Goal: Task Accomplishment & Management: Complete application form

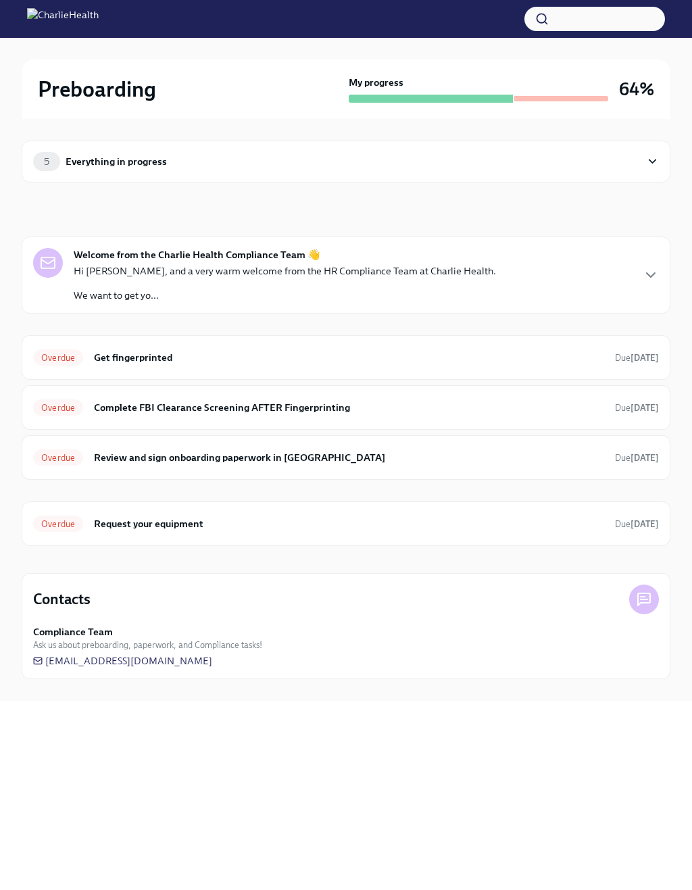
click at [585, 349] on div "Overdue Get fingerprinted Due 8 days ago" at bounding box center [346, 358] width 626 height 22
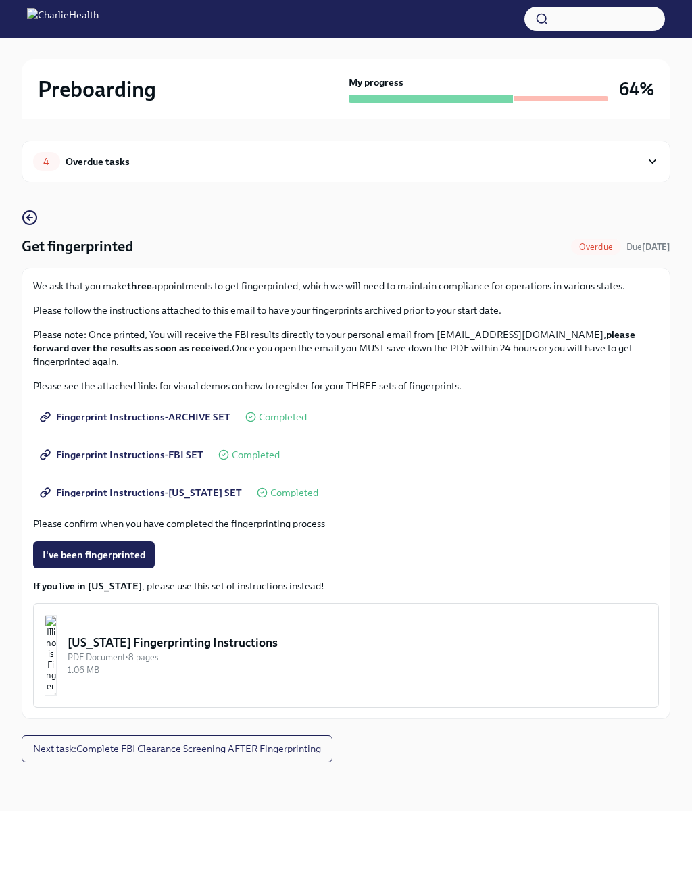
click at [145, 546] on button "I've been fingerprinted" at bounding box center [94, 554] width 122 height 27
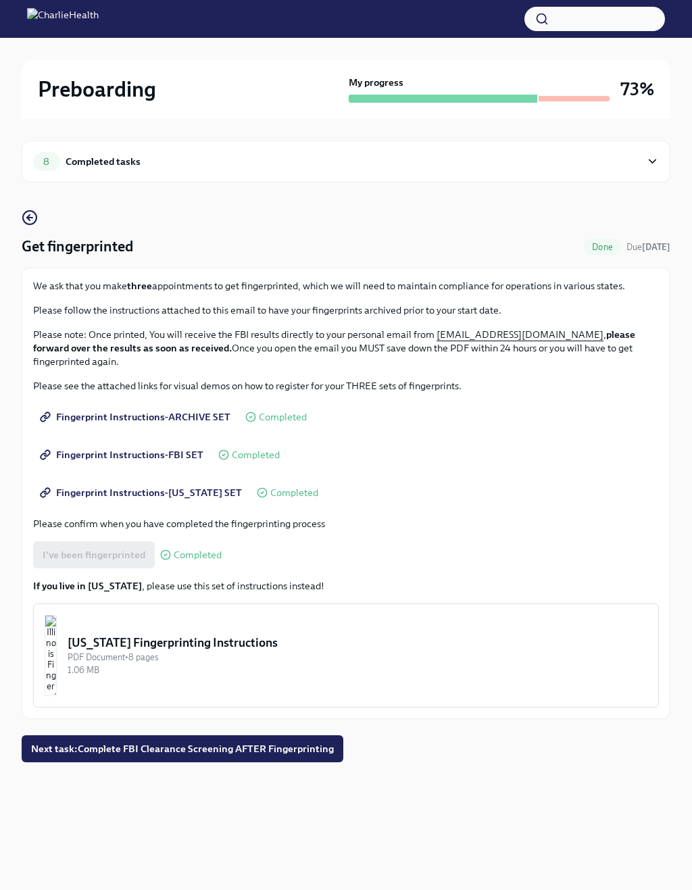
click at [290, 751] on span "Next task : Complete FBI Clearance Screening AFTER Fingerprinting" at bounding box center [182, 749] width 303 height 14
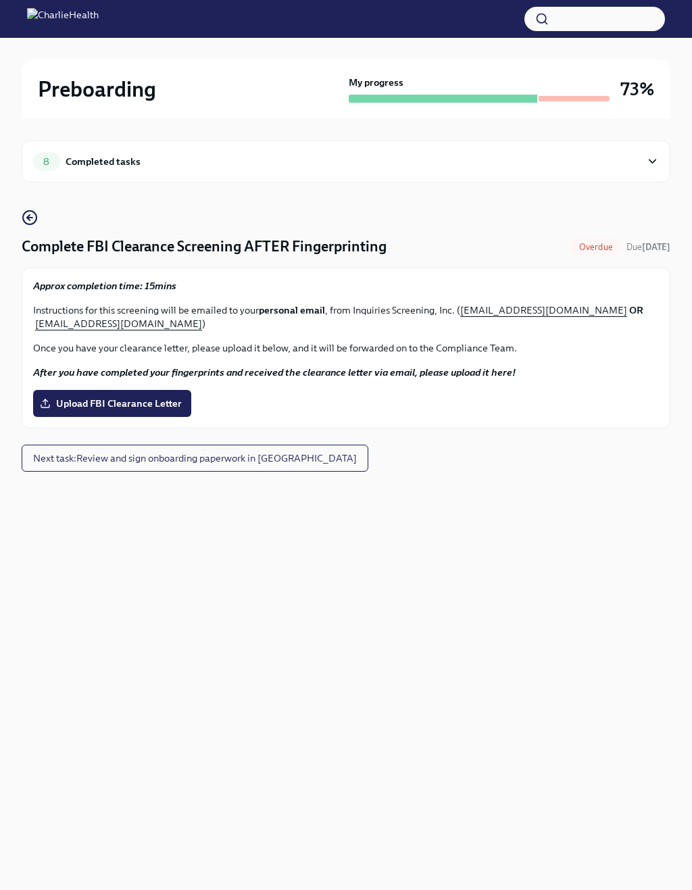
click at [169, 404] on span "Upload FBI Clearance Letter" at bounding box center [112, 404] width 139 height 14
click at [0, 0] on input "Upload FBI Clearance Letter" at bounding box center [0, 0] width 0 height 0
click at [168, 399] on span "Upload FBI Clearance Letter" at bounding box center [112, 404] width 139 height 14
click at [0, 0] on input "Upload FBI Clearance Letter" at bounding box center [0, 0] width 0 height 0
click at [641, 159] on div "8 Completed tasks" at bounding box center [346, 161] width 626 height 19
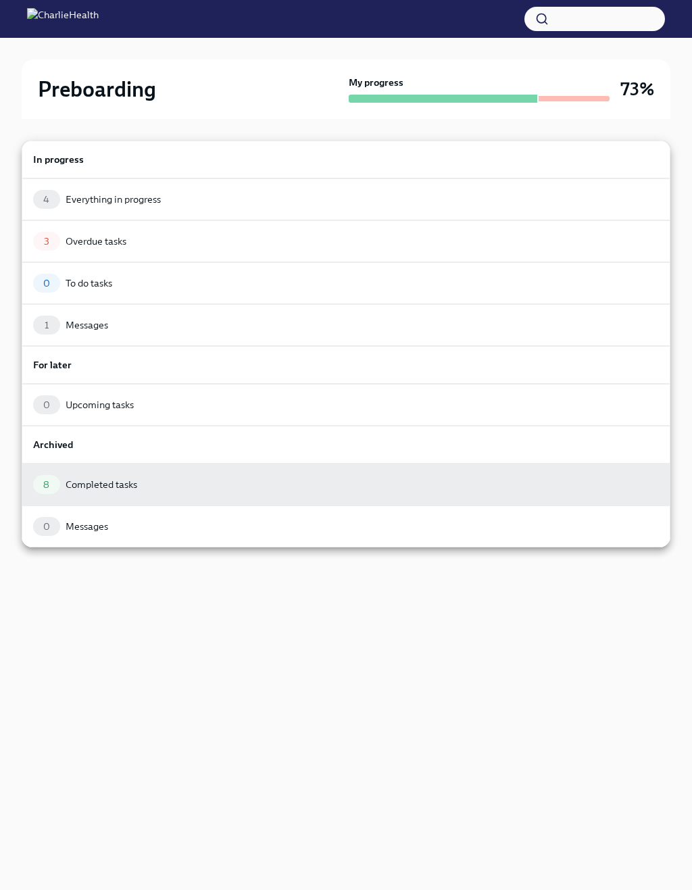
click at [480, 337] on div "1 Messages" at bounding box center [346, 325] width 649 height 42
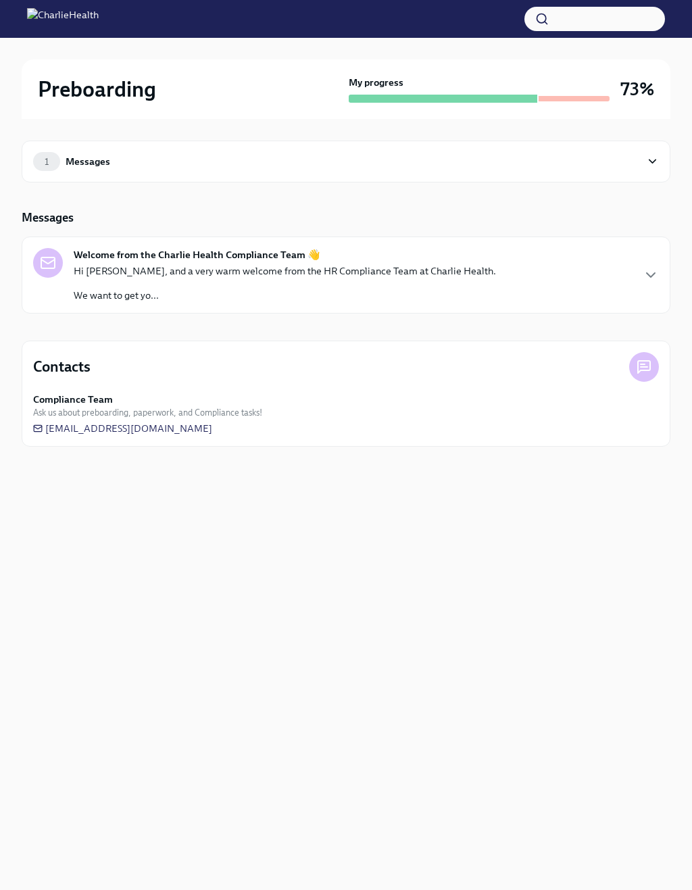
click at [549, 280] on div "Welcome from the Charlie Health Compliance Team 👋 Hi [PERSON_NAME], and a very …" at bounding box center [346, 275] width 626 height 54
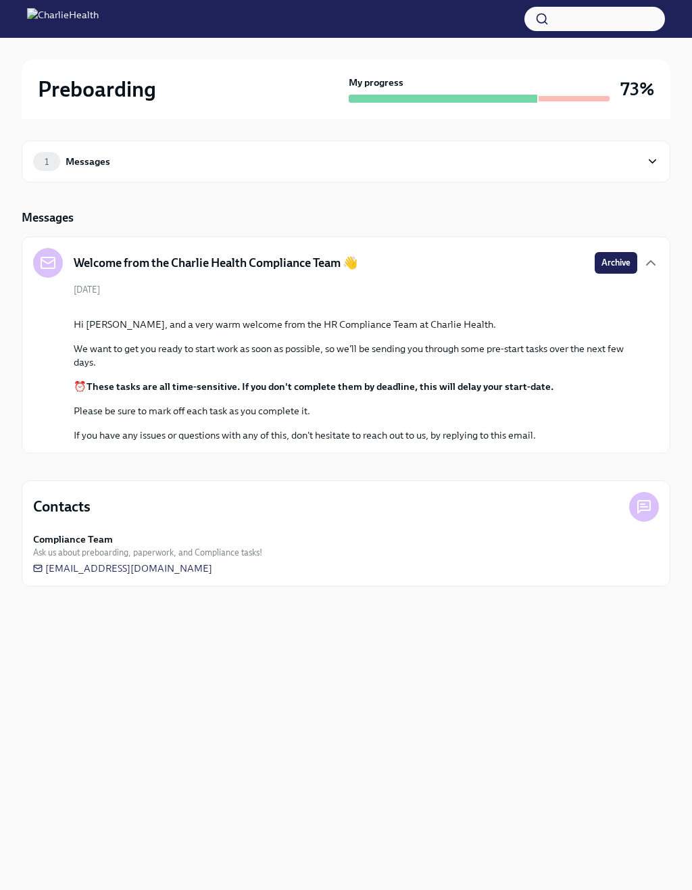
click at [641, 155] on div "1 Messages" at bounding box center [346, 161] width 626 height 19
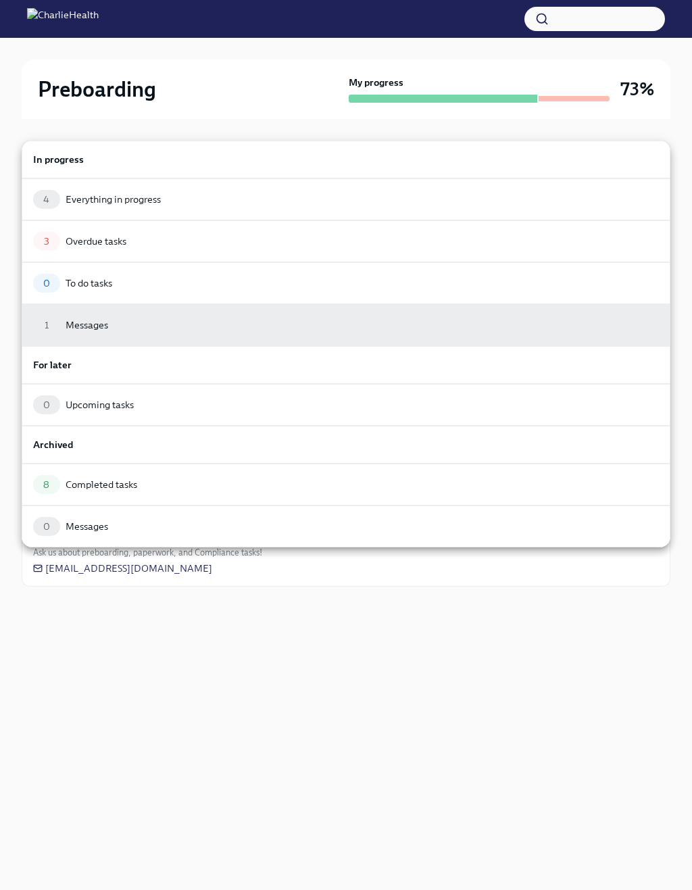
click at [376, 201] on div "4 Everything in progress" at bounding box center [346, 199] width 626 height 19
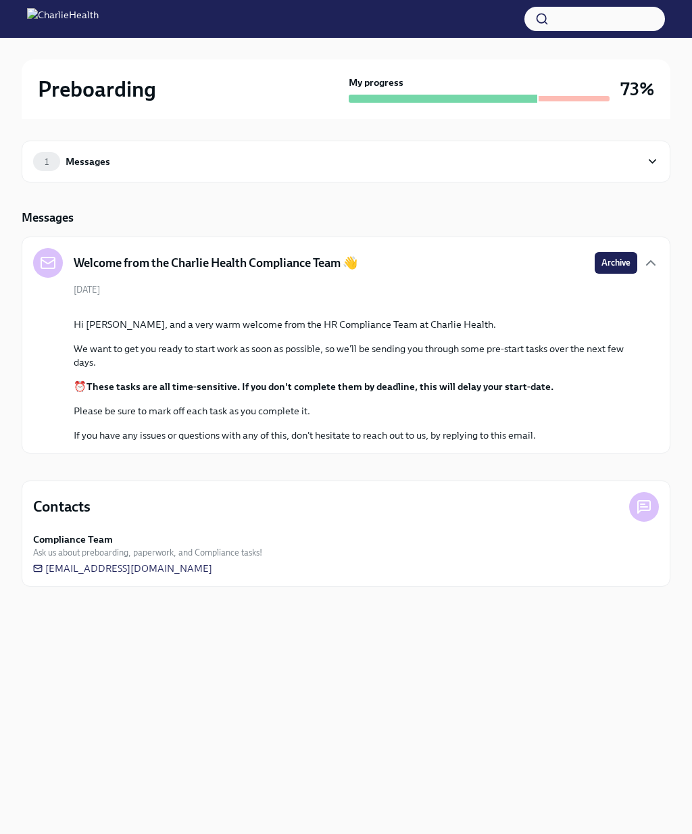
scroll to position [14, 0]
click at [212, 575] on span "[EMAIL_ADDRESS][DOMAIN_NAME]" at bounding box center [122, 568] width 179 height 14
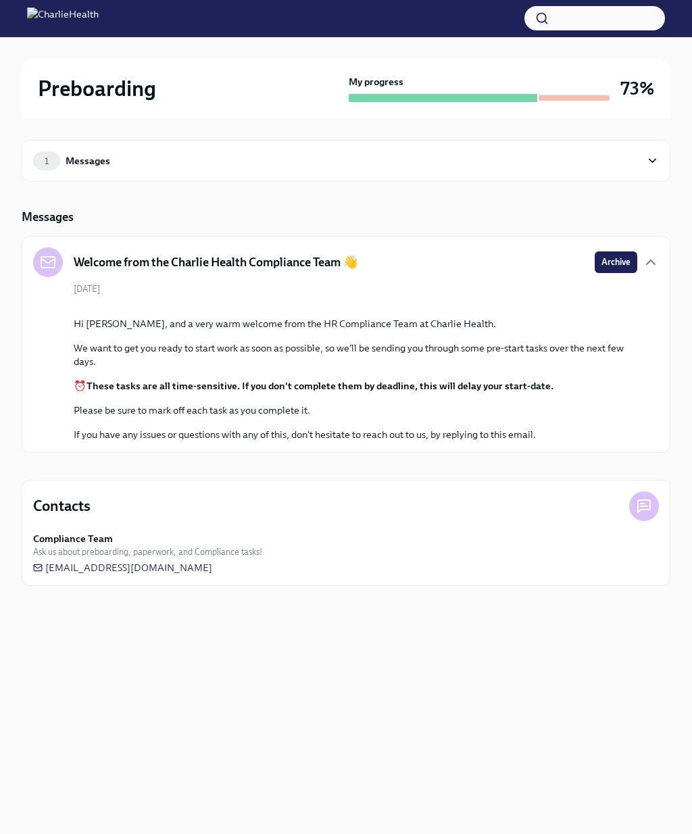
click at [644, 93] on h3 "73%" at bounding box center [637, 89] width 34 height 24
click at [186, 586] on div "Contacts Compliance Team Ask us about preboarding, paperwork, and Compliance ta…" at bounding box center [346, 533] width 649 height 106
click at [120, 94] on h2 "Preboarding" at bounding box center [97, 89] width 118 height 27
click at [628, 95] on h3 "73%" at bounding box center [637, 89] width 34 height 24
click at [649, 255] on icon "button" at bounding box center [650, 263] width 16 height 16
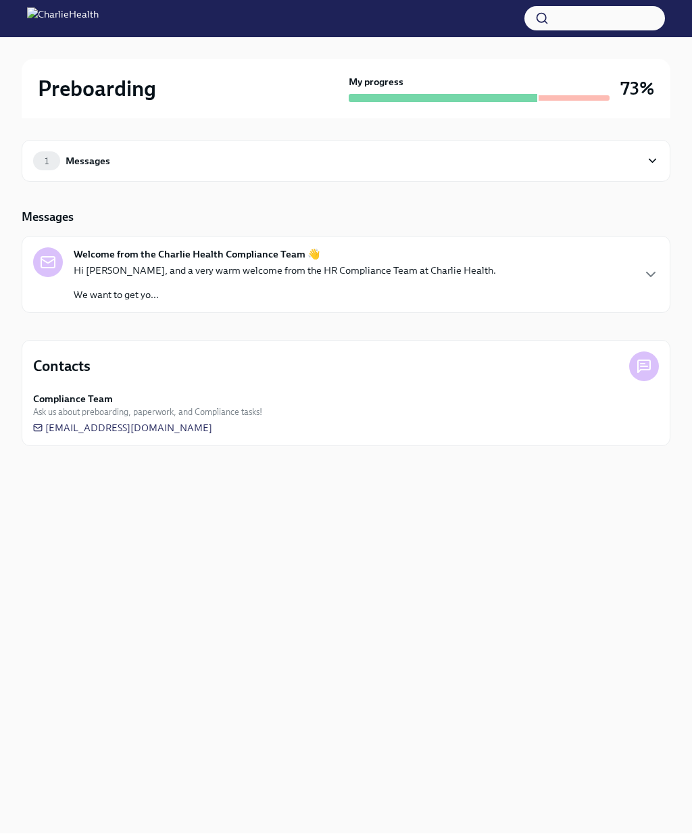
click at [617, 82] on div "My progress 73%" at bounding box center [501, 89] width 305 height 27
click at [465, 102] on div "Preboarding My progress 73%" at bounding box center [346, 88] width 649 height 59
click at [99, 23] on img at bounding box center [63, 19] width 72 height 22
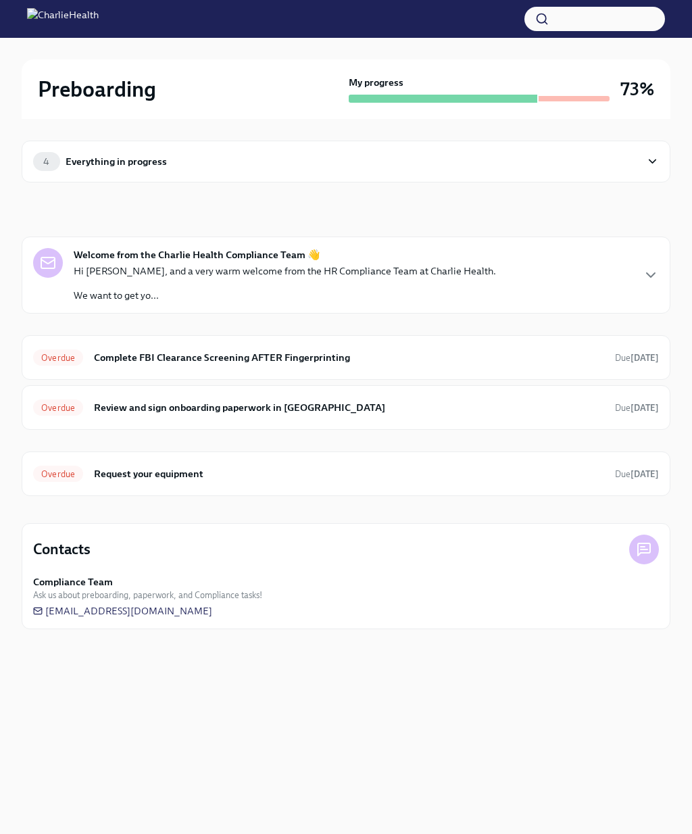
click at [630, 413] on strong "[DATE]" at bounding box center [644, 408] width 28 height 10
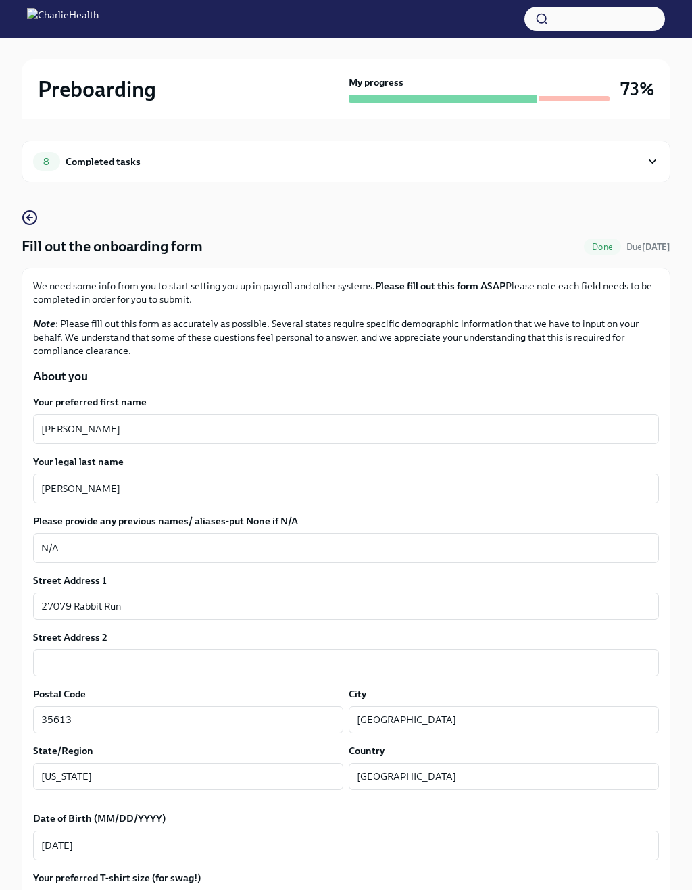
click at [656, 167] on icon at bounding box center [652, 162] width 13 height 14
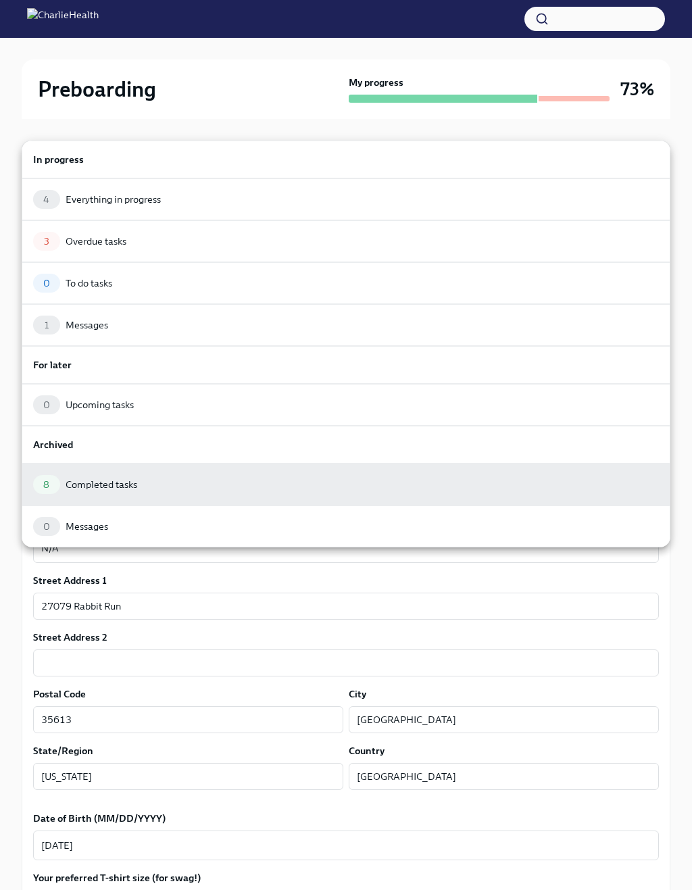
click at [536, 236] on div "3 Overdue tasks" at bounding box center [346, 241] width 626 height 19
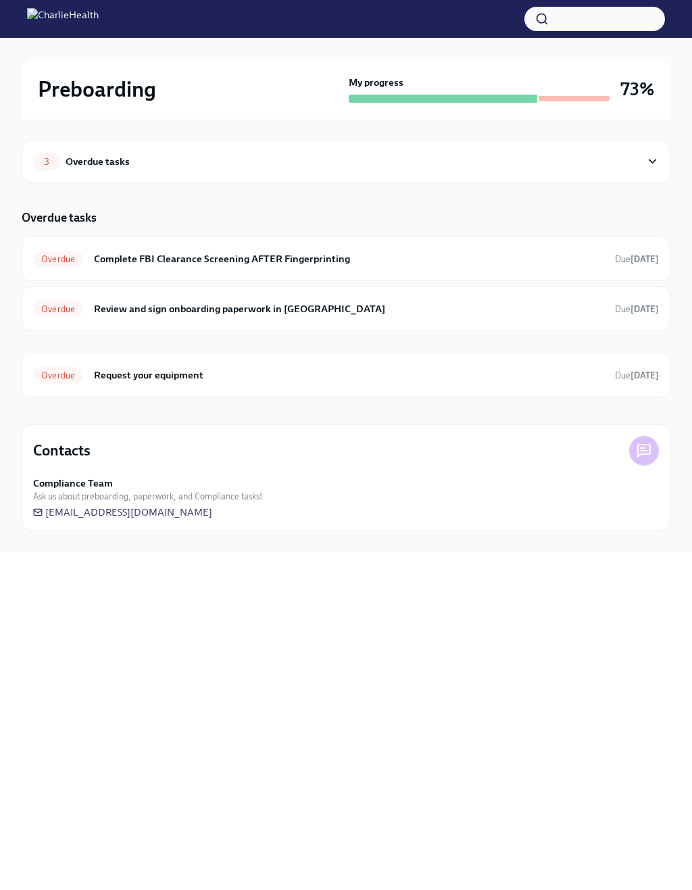
click at [641, 311] on strong "[DATE]" at bounding box center [644, 309] width 28 height 10
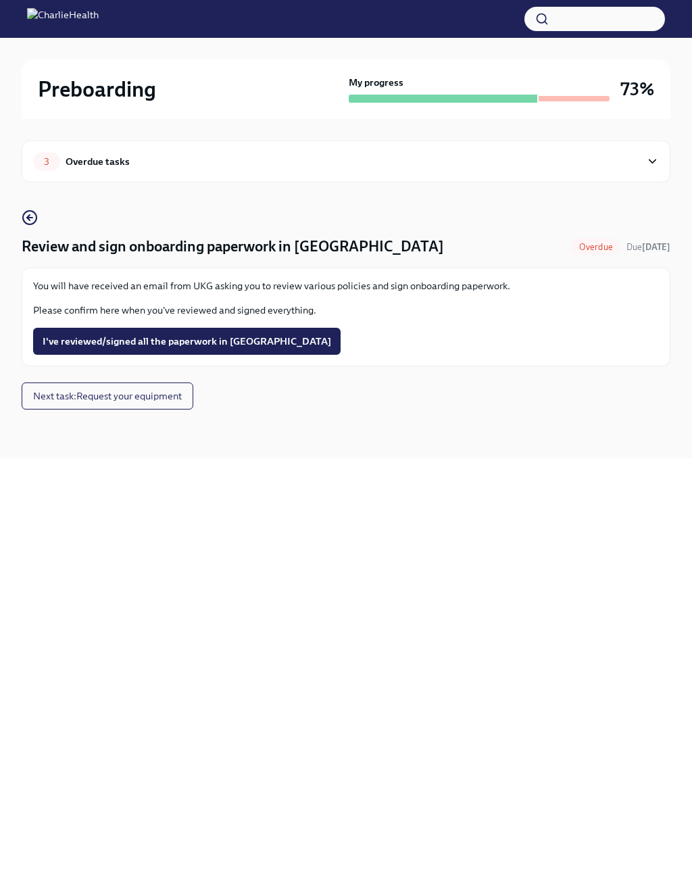
click at [245, 346] on span "I've reviewed/signed all the paperwork in [GEOGRAPHIC_DATA]" at bounding box center [187, 341] width 288 height 14
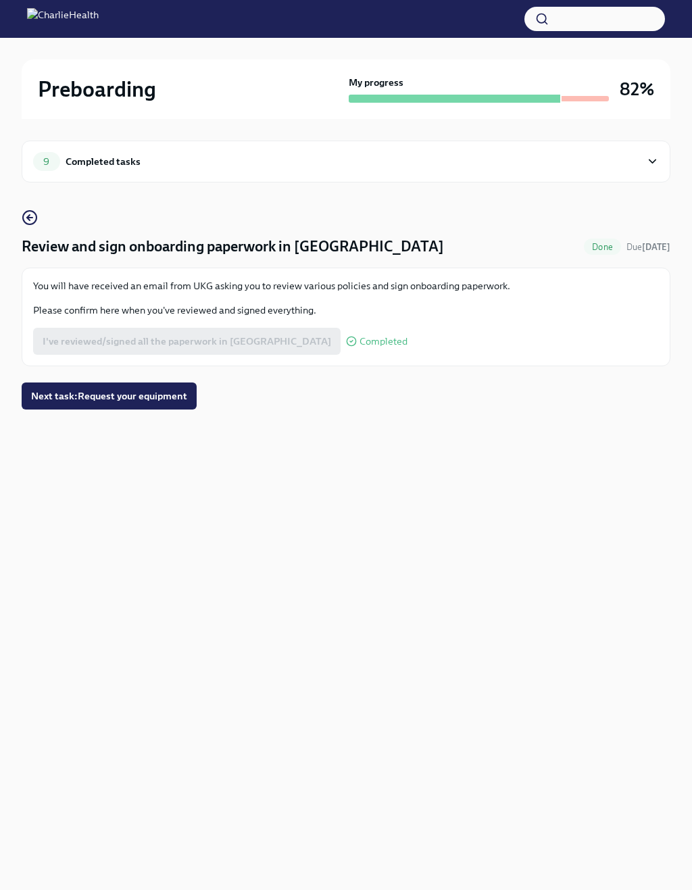
click at [48, 210] on div "Review and sign onboarding paperwork in [GEOGRAPHIC_DATA] Done Due [DATE] You w…" at bounding box center [346, 287] width 649 height 157
click at [27, 220] on icon "button" at bounding box center [30, 217] width 16 height 16
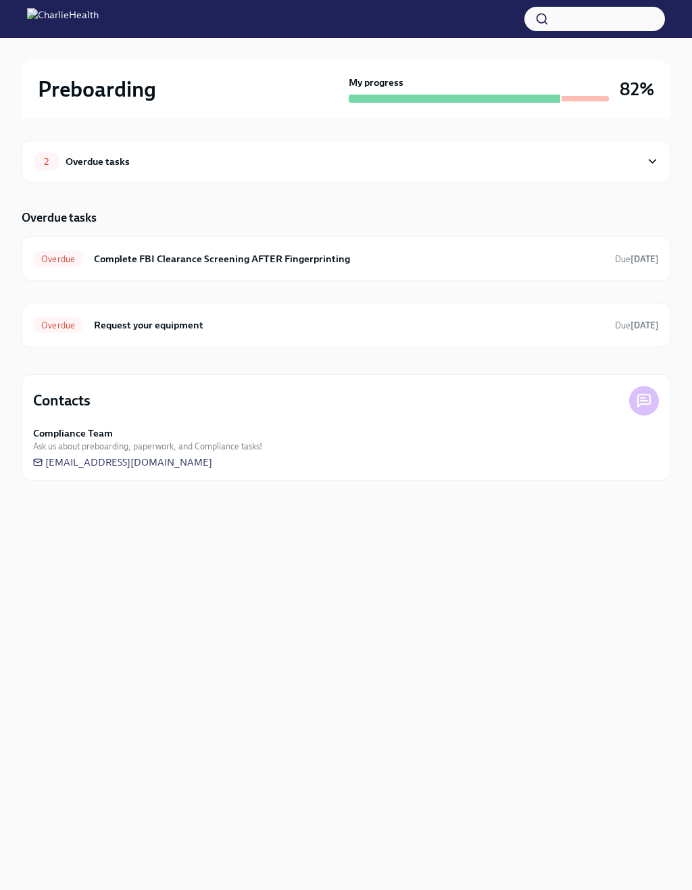
click at [641, 322] on strong "[DATE]" at bounding box center [644, 325] width 28 height 10
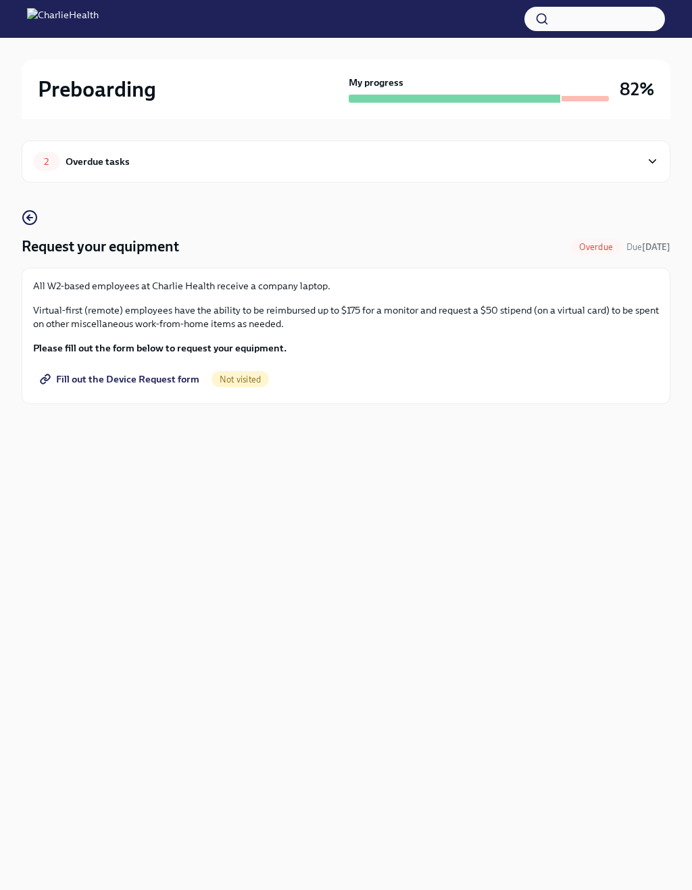
click at [109, 379] on span "Fill out the Device Request form" at bounding box center [121, 379] width 157 height 14
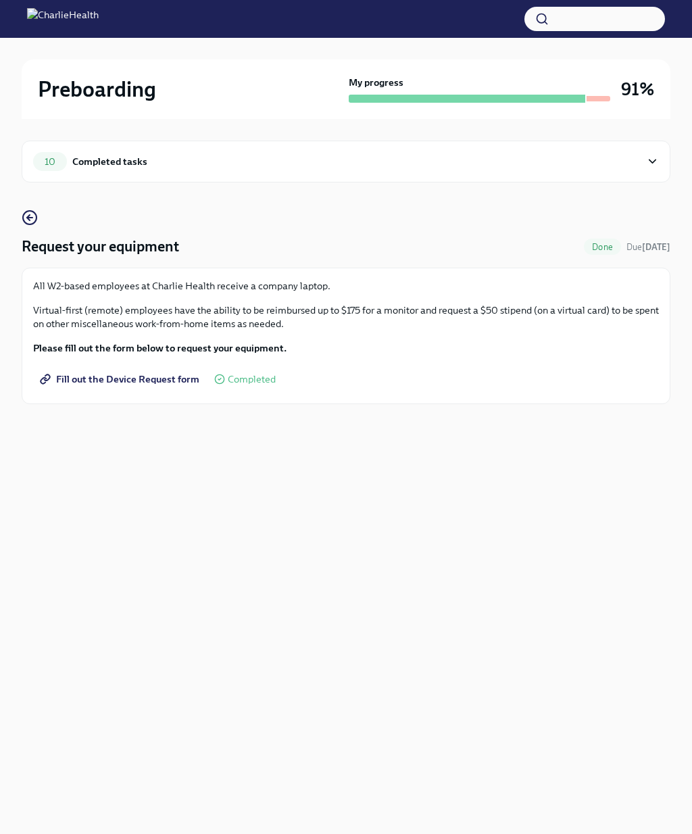
click at [22, 234] on div "Request your equipment Done Due [DATE] All W2-based employees at Charlie Health…" at bounding box center [346, 306] width 649 height 195
click at [32, 215] on icon "button" at bounding box center [30, 217] width 16 height 16
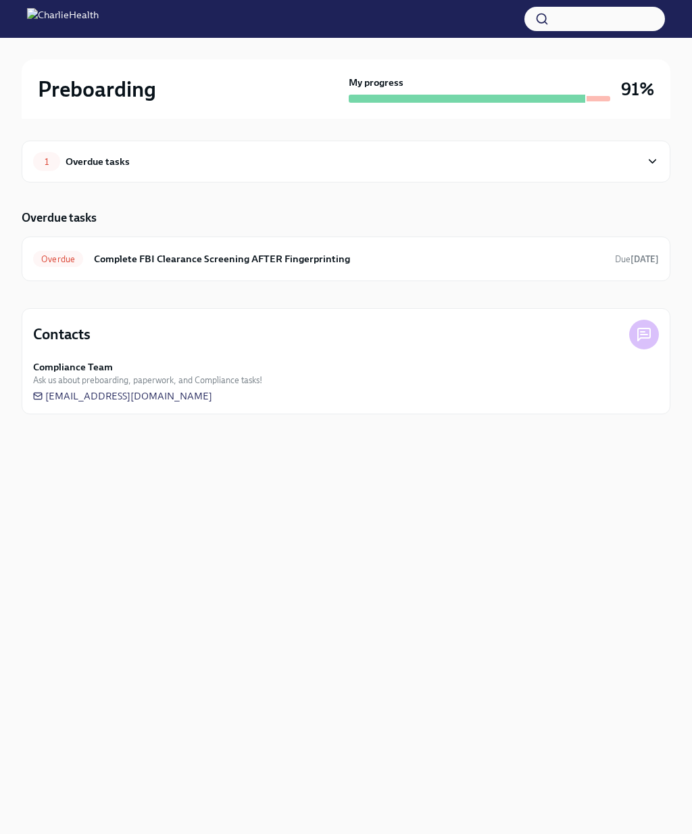
click at [637, 152] on div "1 Overdue tasks" at bounding box center [336, 161] width 607 height 19
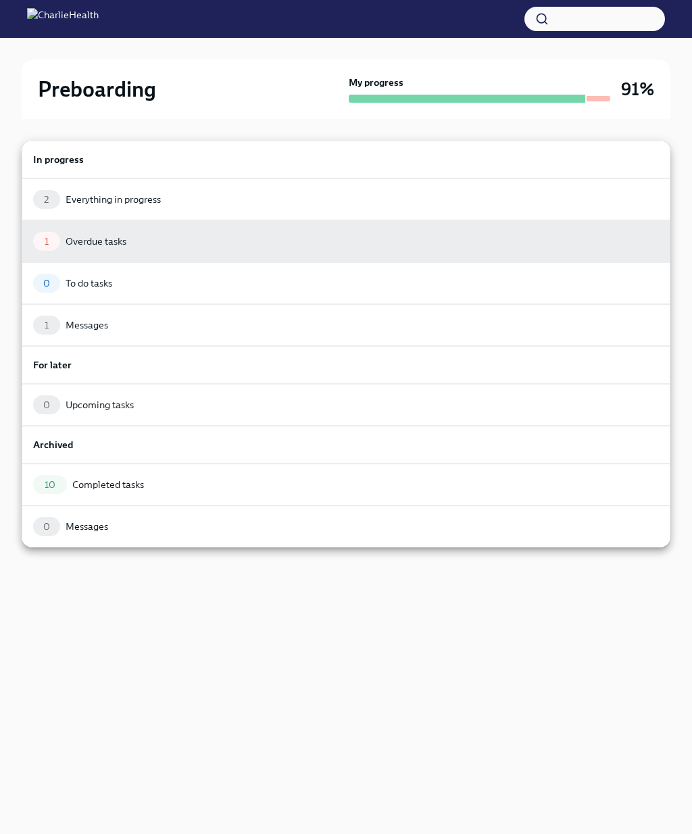
click at [613, 193] on div "2 Everything in progress" at bounding box center [346, 199] width 626 height 19
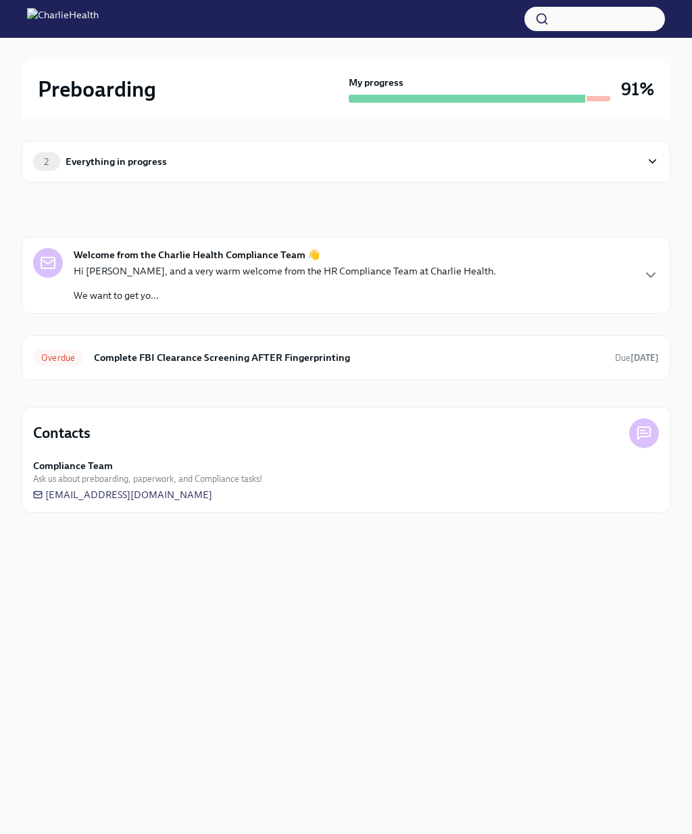
click at [653, 157] on icon at bounding box center [652, 162] width 13 height 14
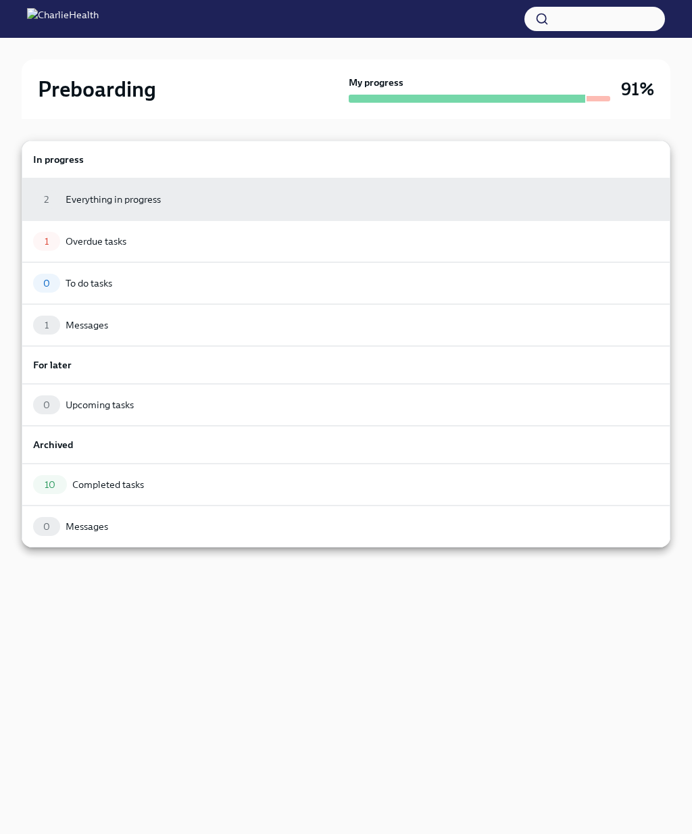
click at [572, 315] on div "1 Messages" at bounding box center [346, 324] width 626 height 19
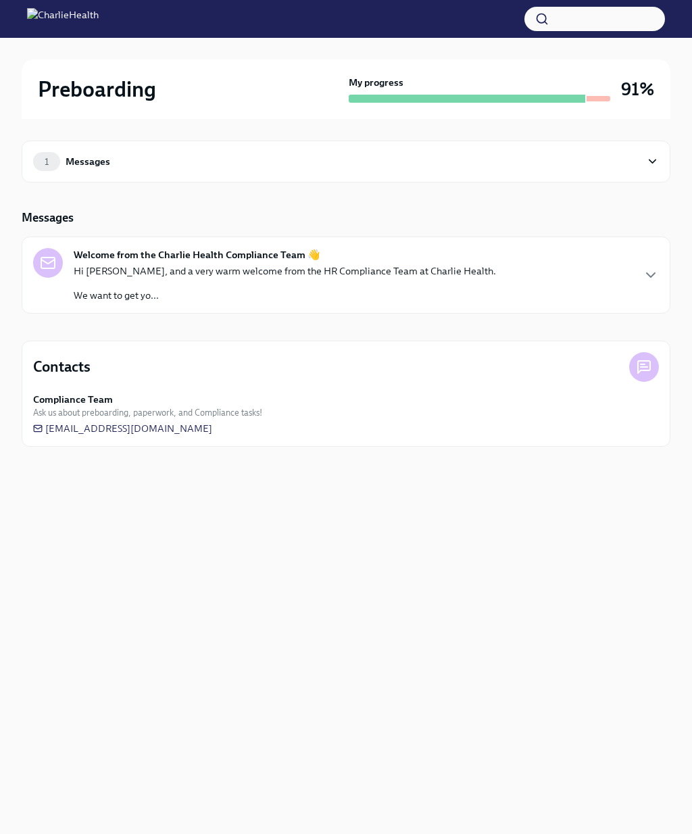
click at [546, 270] on div "Welcome from the Charlie Health Compliance Team 👋 Hi [PERSON_NAME], and a very …" at bounding box center [346, 275] width 626 height 54
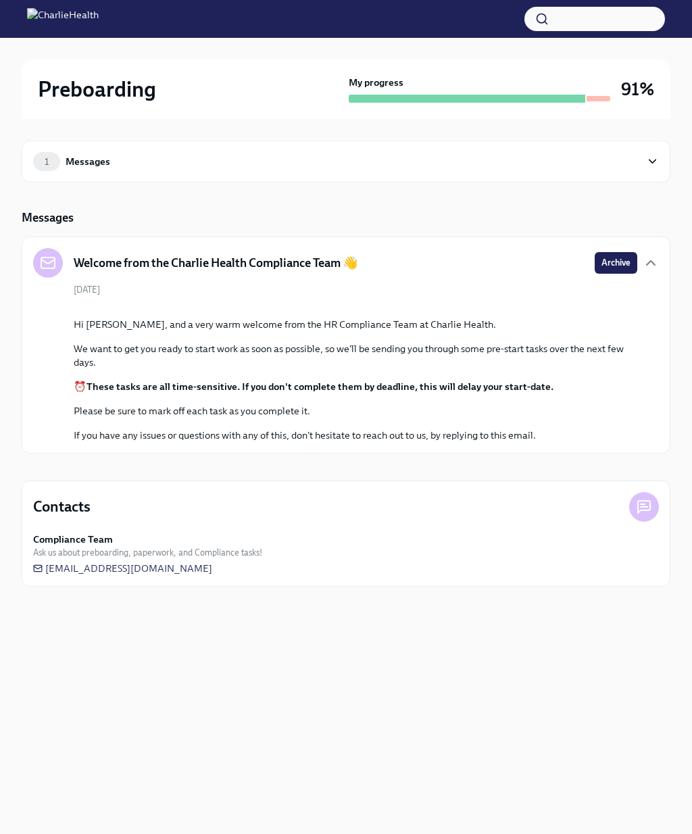
scroll to position [57, 0]
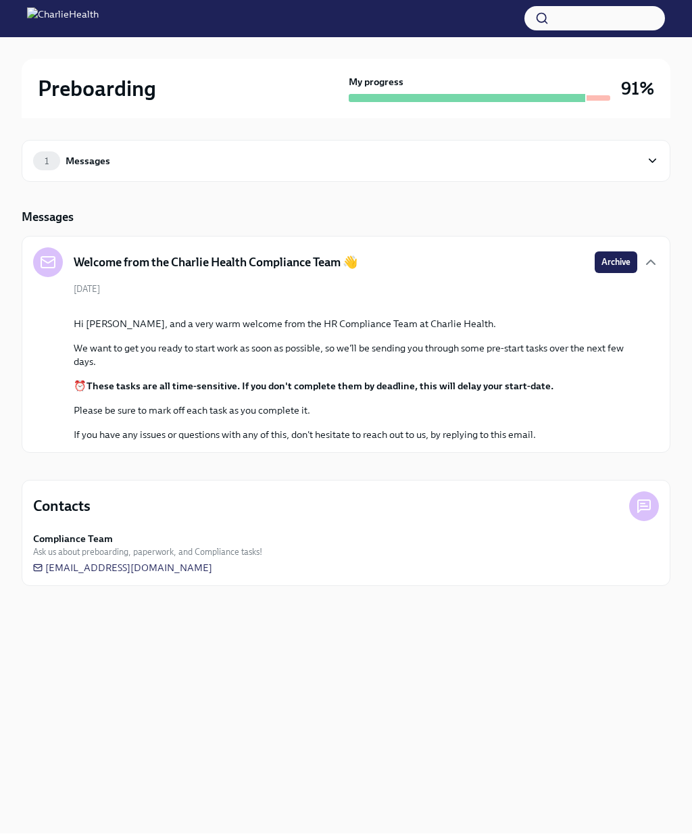
click at [196, 559] on div "Compliance Team Ask us about preboarding, paperwork, and Compliance tasks!" at bounding box center [346, 545] width 626 height 26
click at [72, 18] on img at bounding box center [63, 19] width 72 height 22
